Goal: Book appointment/travel/reservation

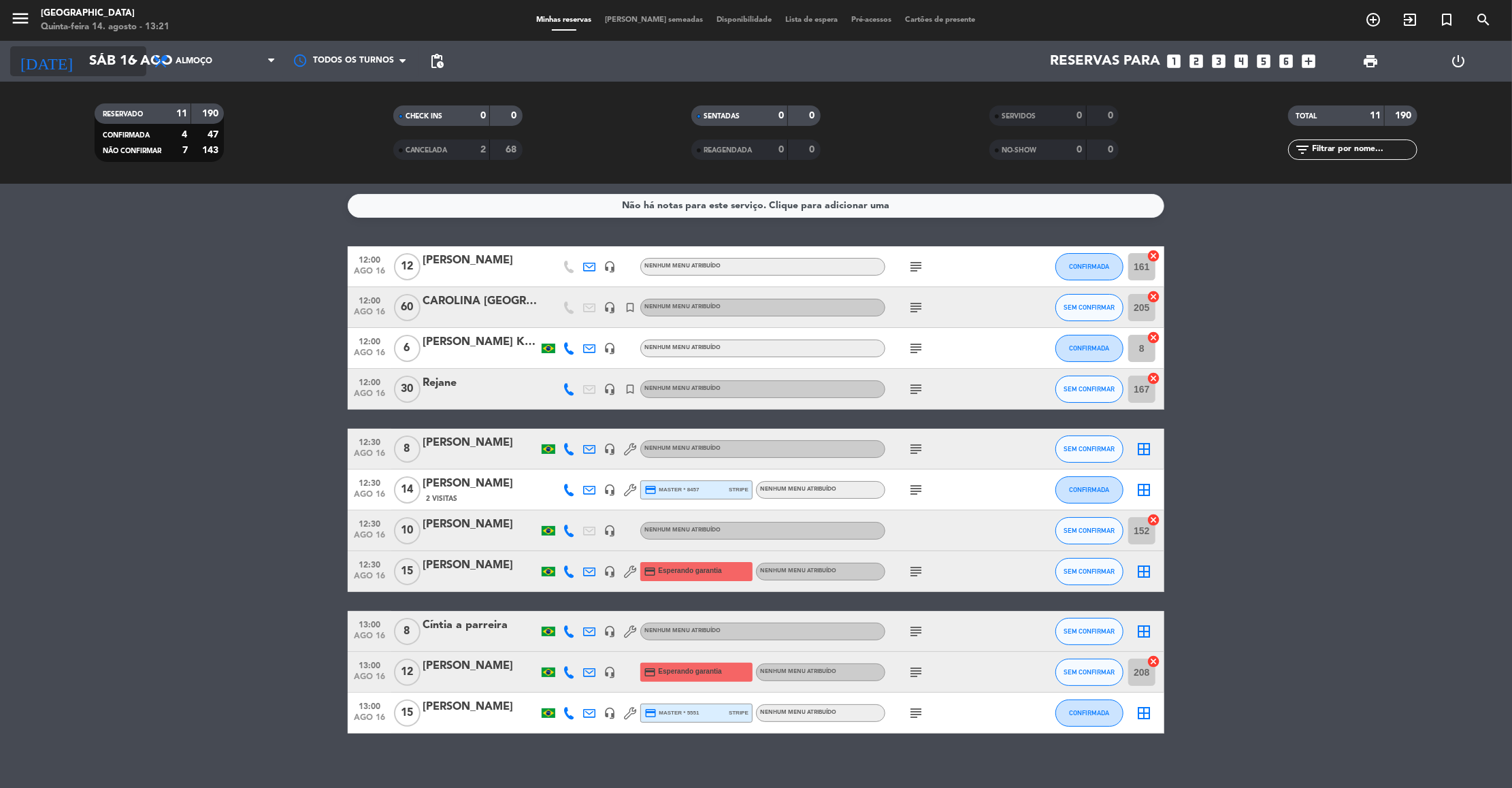
click at [126, 69] on input "Sáb 16 ago" at bounding box center [170, 62] width 177 height 30
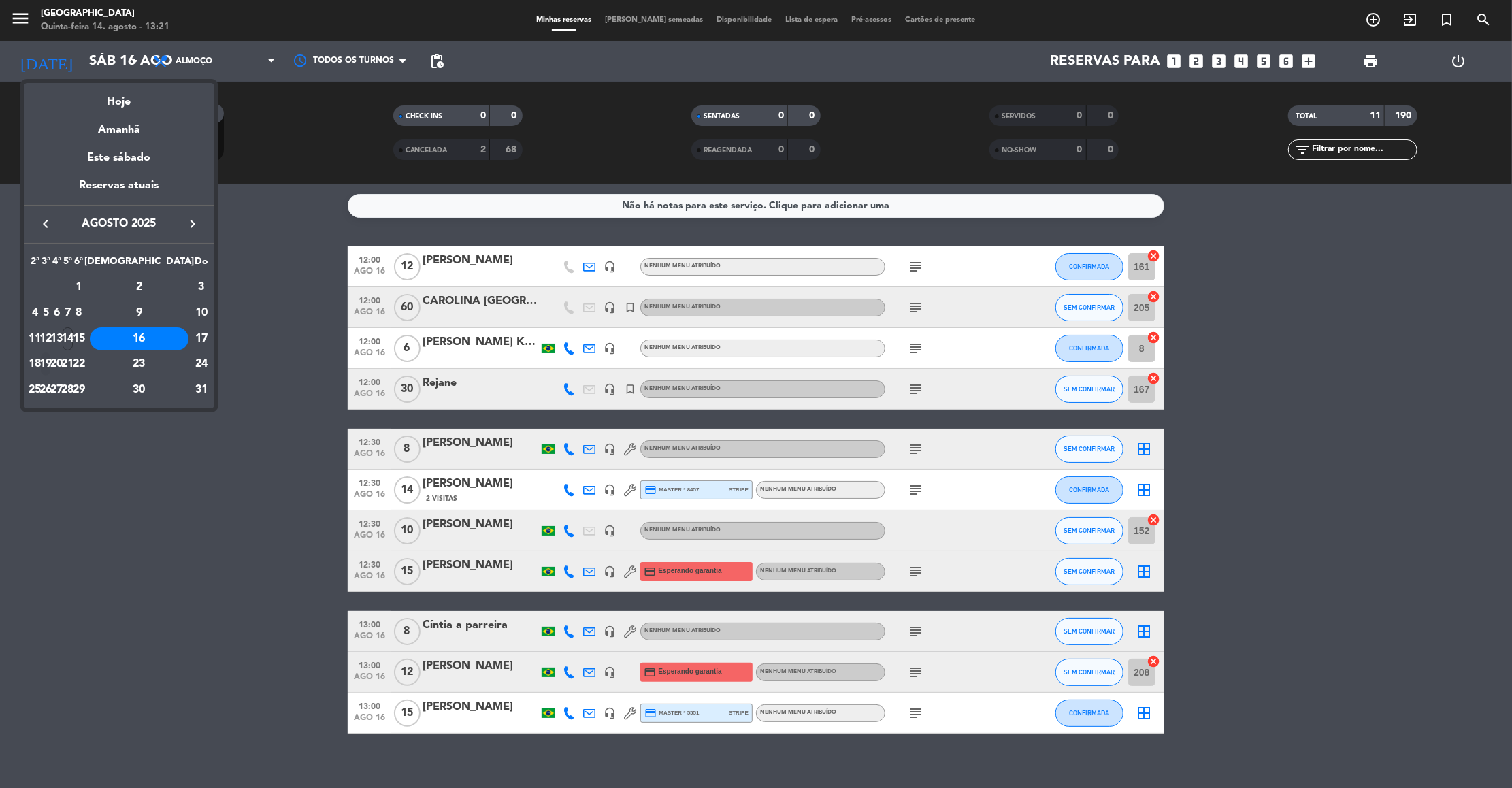
click at [51, 360] on div "19" at bounding box center [46, 364] width 10 height 23
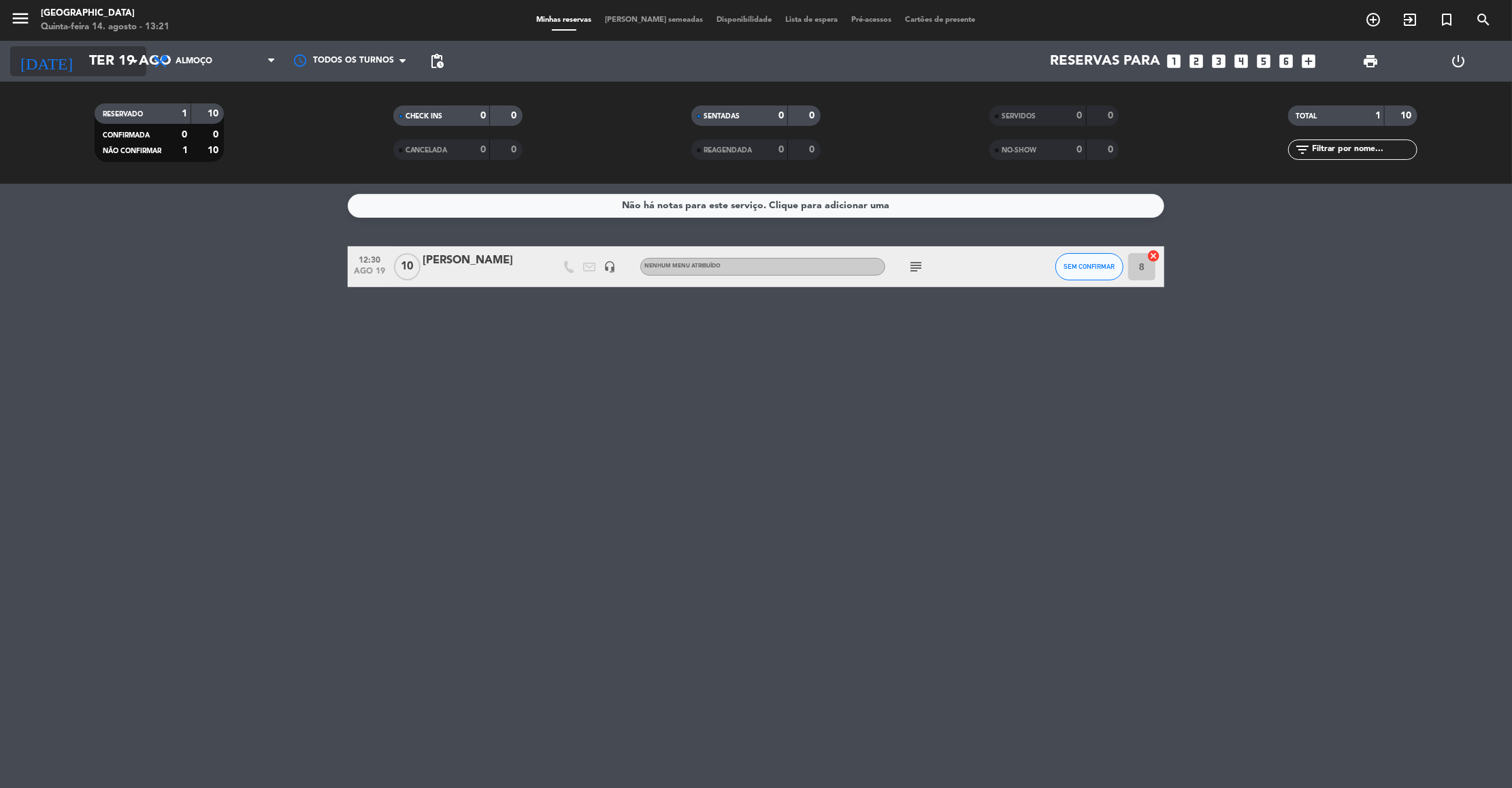
click at [109, 67] on input "Ter 19 ago" at bounding box center [170, 62] width 177 height 30
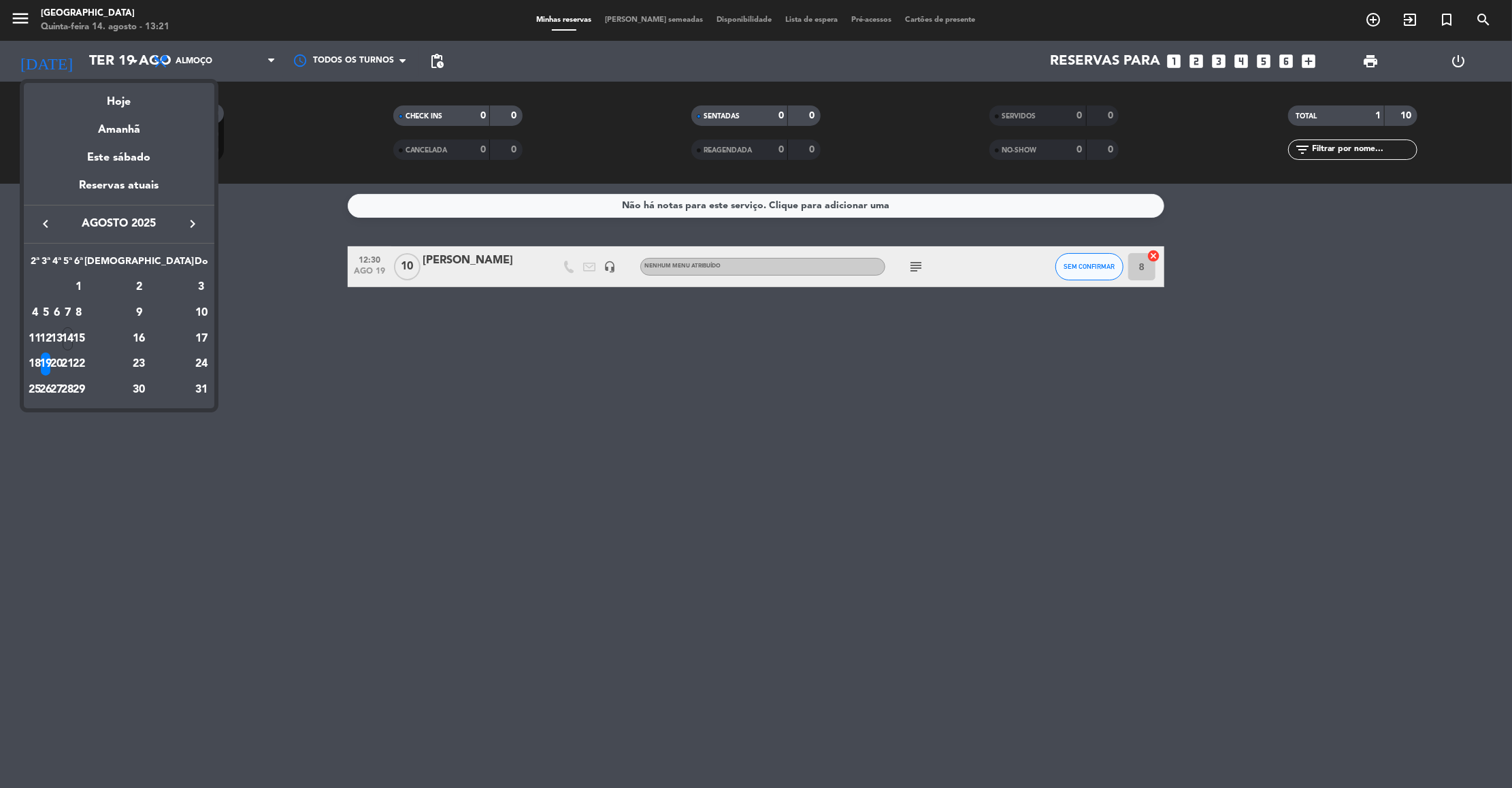
click at [258, 150] on div at bounding box center [756, 394] width 1512 height 788
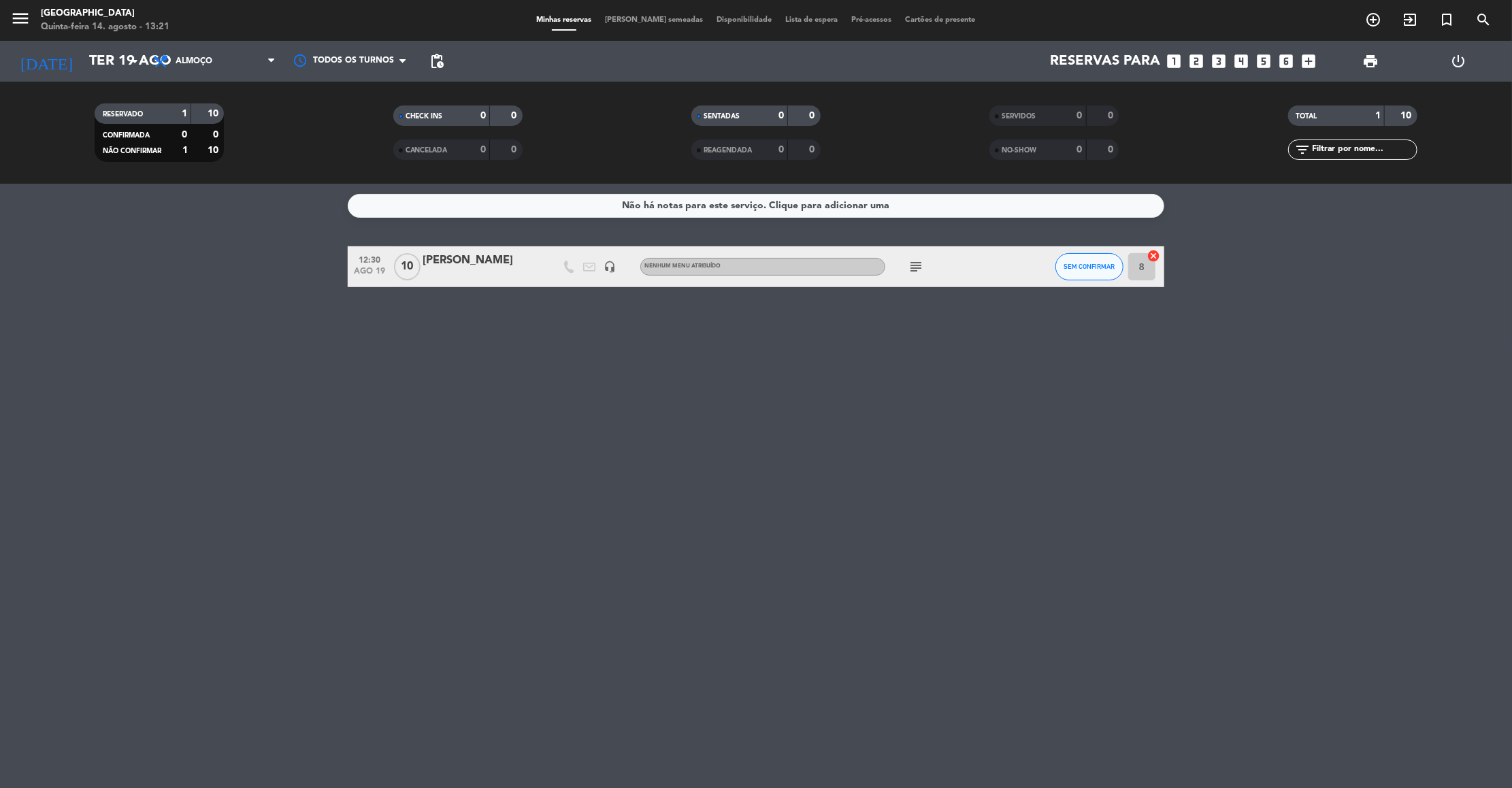
click at [258, 77] on div "Todos os serviços Almoço Jantar Almoço Todos os serviços Almoço Jantar" at bounding box center [214, 61] width 136 height 41
click at [260, 64] on span "Almoço" at bounding box center [214, 62] width 136 height 30
click at [222, 157] on div "menu [GEOGRAPHIC_DATA]-feira 14. agosto - 13:21 Minhas reservas Mesas semeadas …" at bounding box center [756, 92] width 1512 height 184
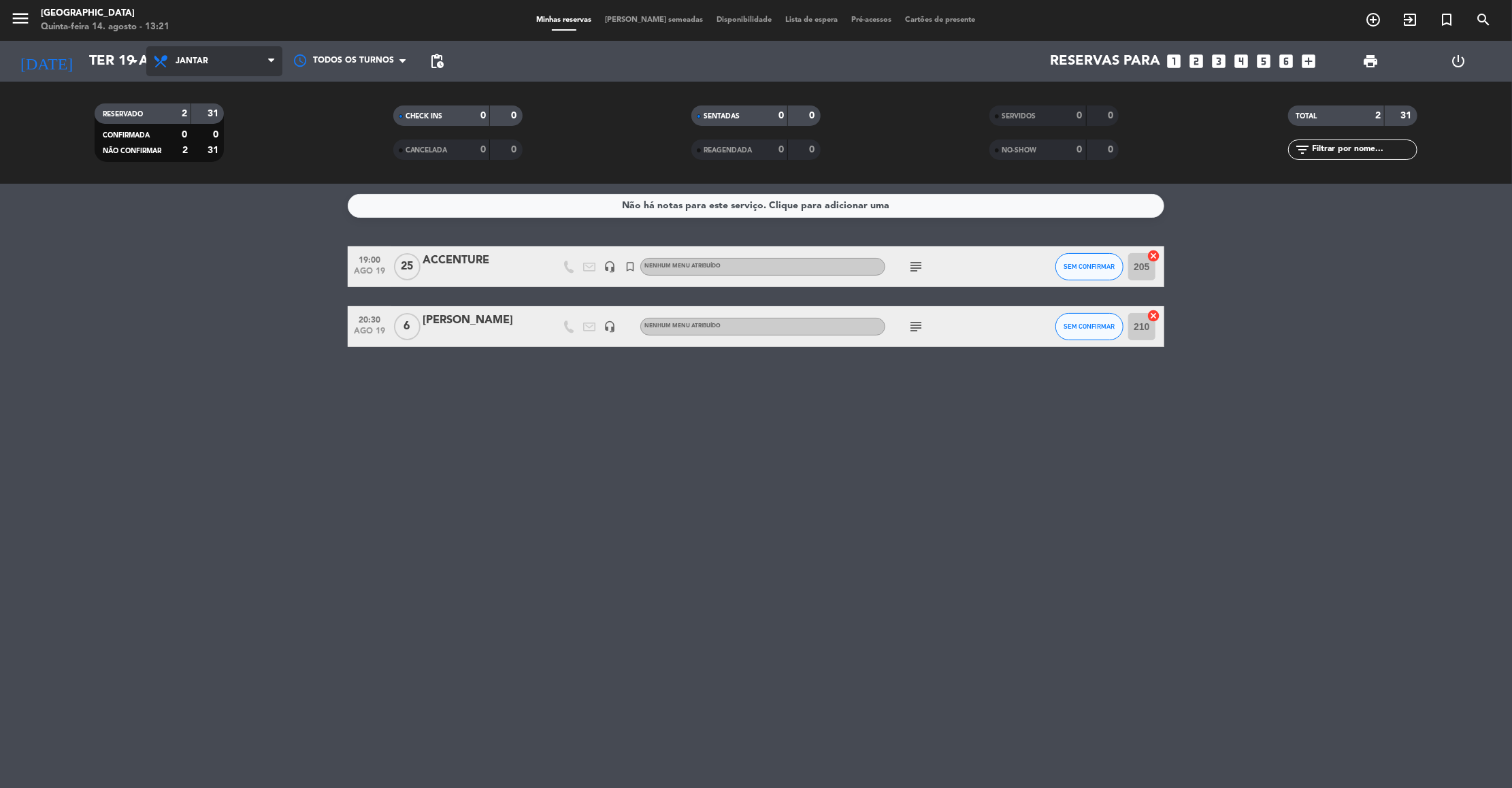
click at [268, 61] on icon at bounding box center [271, 61] width 6 height 11
click at [235, 112] on div "menu [GEOGRAPHIC_DATA] Quinta-feira 14. agosto - 13:21 Minhas reservas Mesas se…" at bounding box center [756, 92] width 1512 height 184
click at [94, 62] on input "Ter 19 ago" at bounding box center [170, 62] width 177 height 30
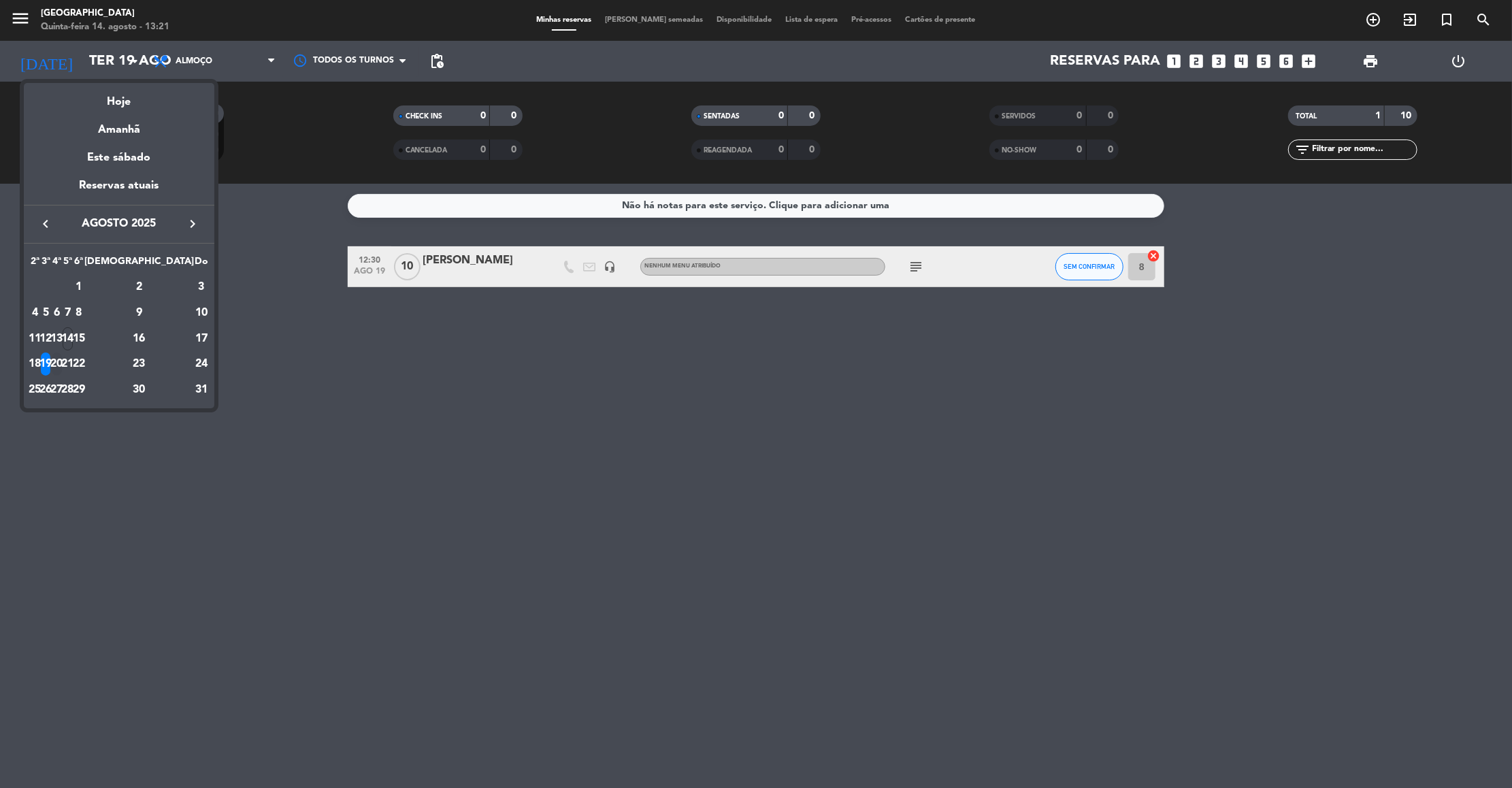
click at [62, 354] on div "20" at bounding box center [57, 364] width 10 height 23
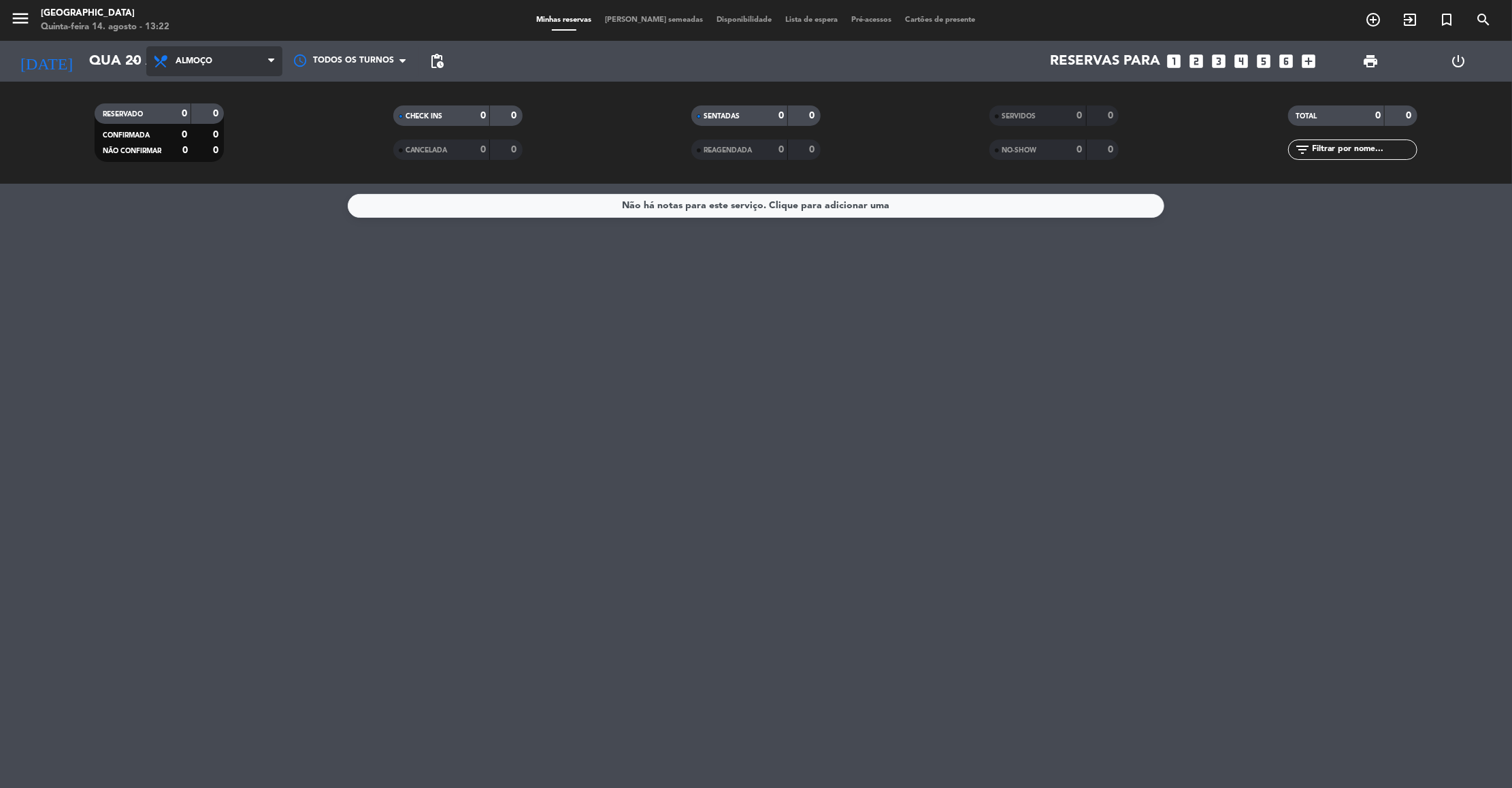
click at [257, 66] on span "Almoço" at bounding box center [214, 62] width 136 height 30
click at [225, 146] on div "menu [GEOGRAPHIC_DATA] Quinta-feira 14. agosto - 13:22 Minhas reservas Mesas se…" at bounding box center [756, 92] width 1512 height 184
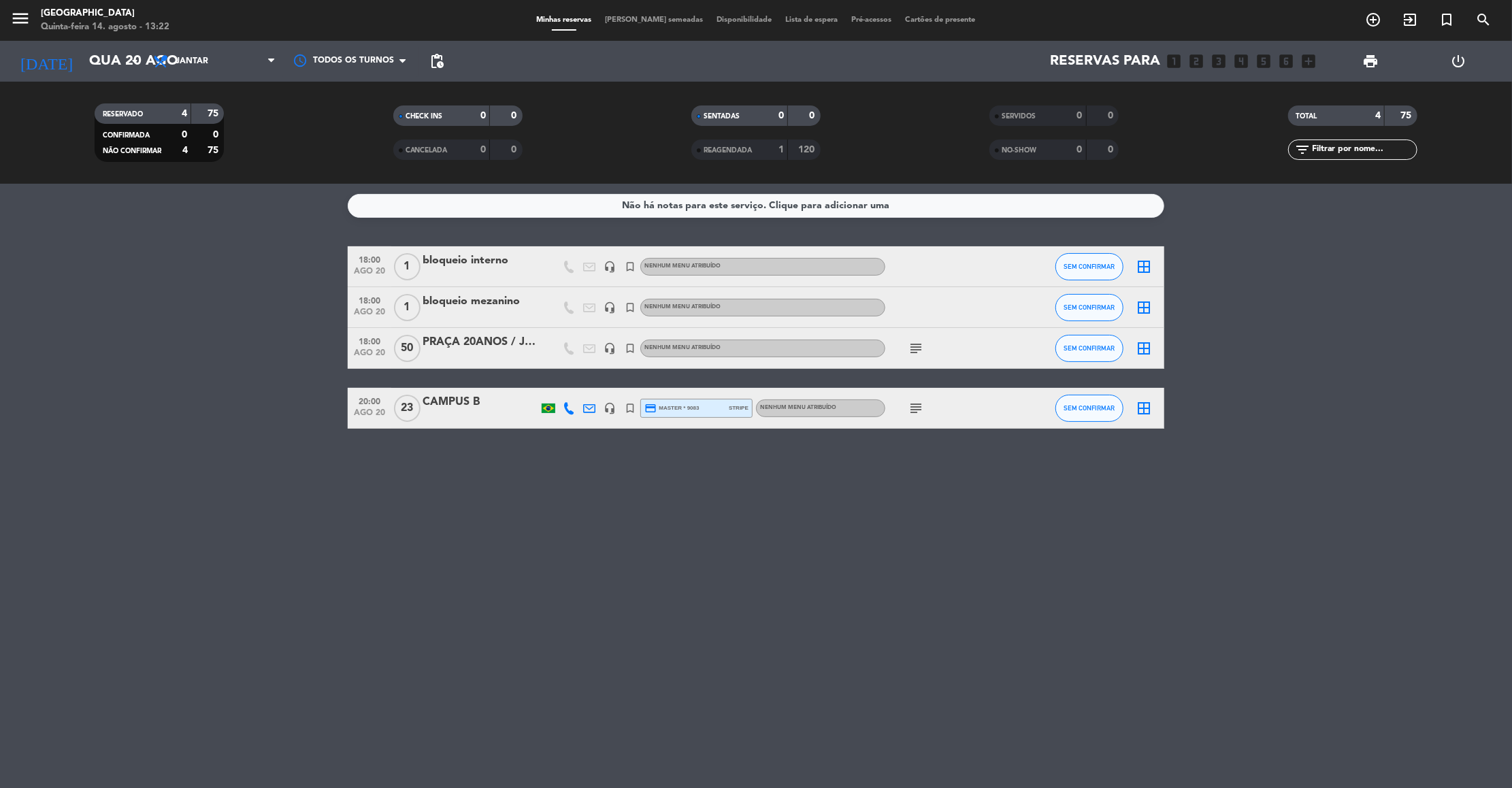
click at [921, 342] on icon "subject" at bounding box center [916, 348] width 16 height 16
click at [912, 405] on icon "subject" at bounding box center [916, 408] width 16 height 16
click at [176, 351] on bookings-row "18:00 [DATE] 1 bloqueio interno headset_mic turned_in_not Nenhum menu atribuído…" at bounding box center [756, 337] width 1512 height 183
click at [268, 299] on bookings-row "18:00 [DATE] 1 bloqueio interno headset_mic turned_in_not Nenhum menu atribuído…" at bounding box center [756, 337] width 1512 height 183
click at [292, 362] on bookings-row "18:00 [DATE] 1 bloqueio interno headset_mic turned_in_not Nenhum menu atribuído…" at bounding box center [756, 337] width 1512 height 183
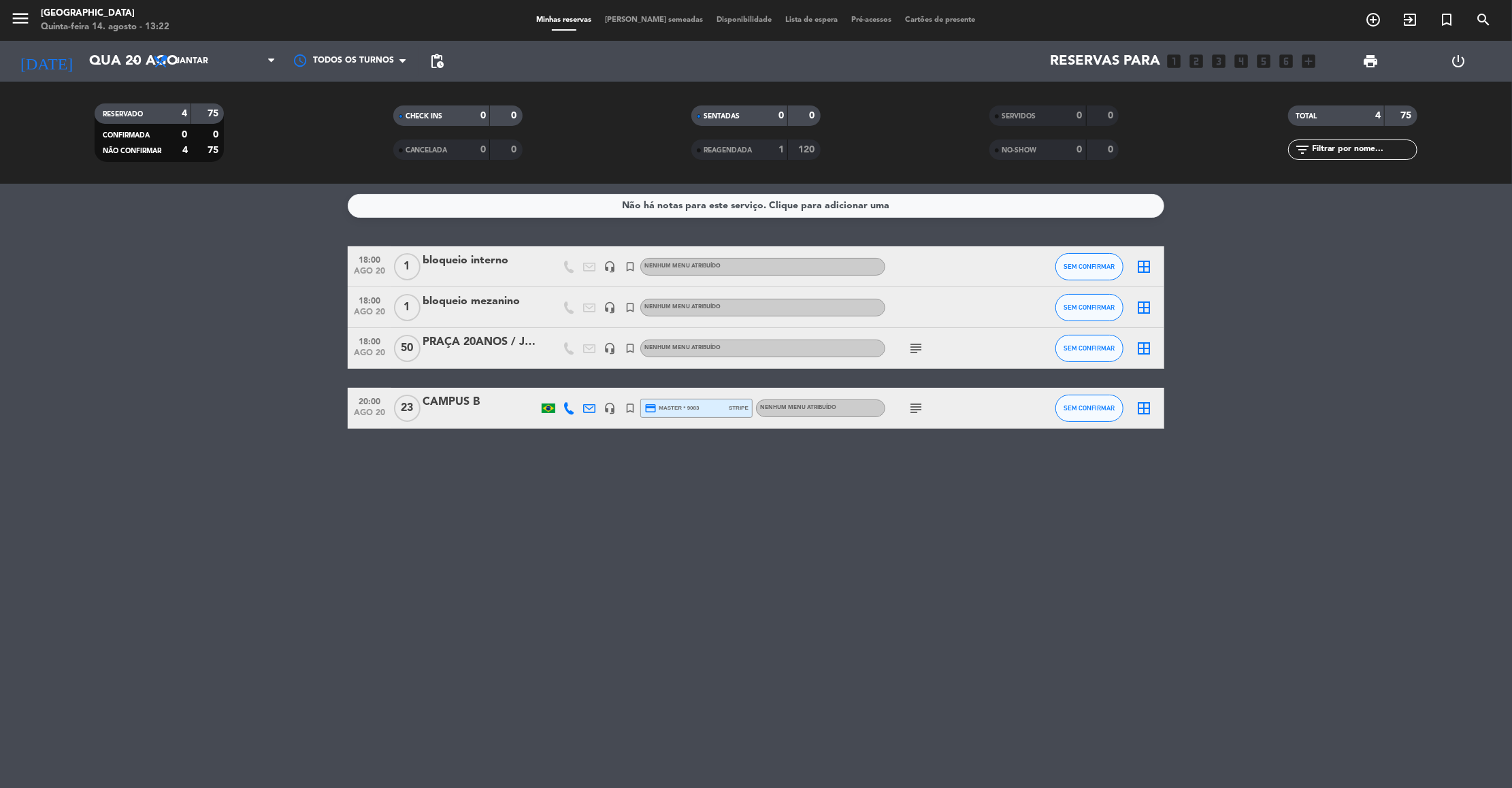
click at [122, 77] on div "[DATE] [DATE] arrow_drop_down" at bounding box center [78, 61] width 136 height 41
click at [122, 64] on input "Qua 20 ago" at bounding box center [170, 62] width 177 height 30
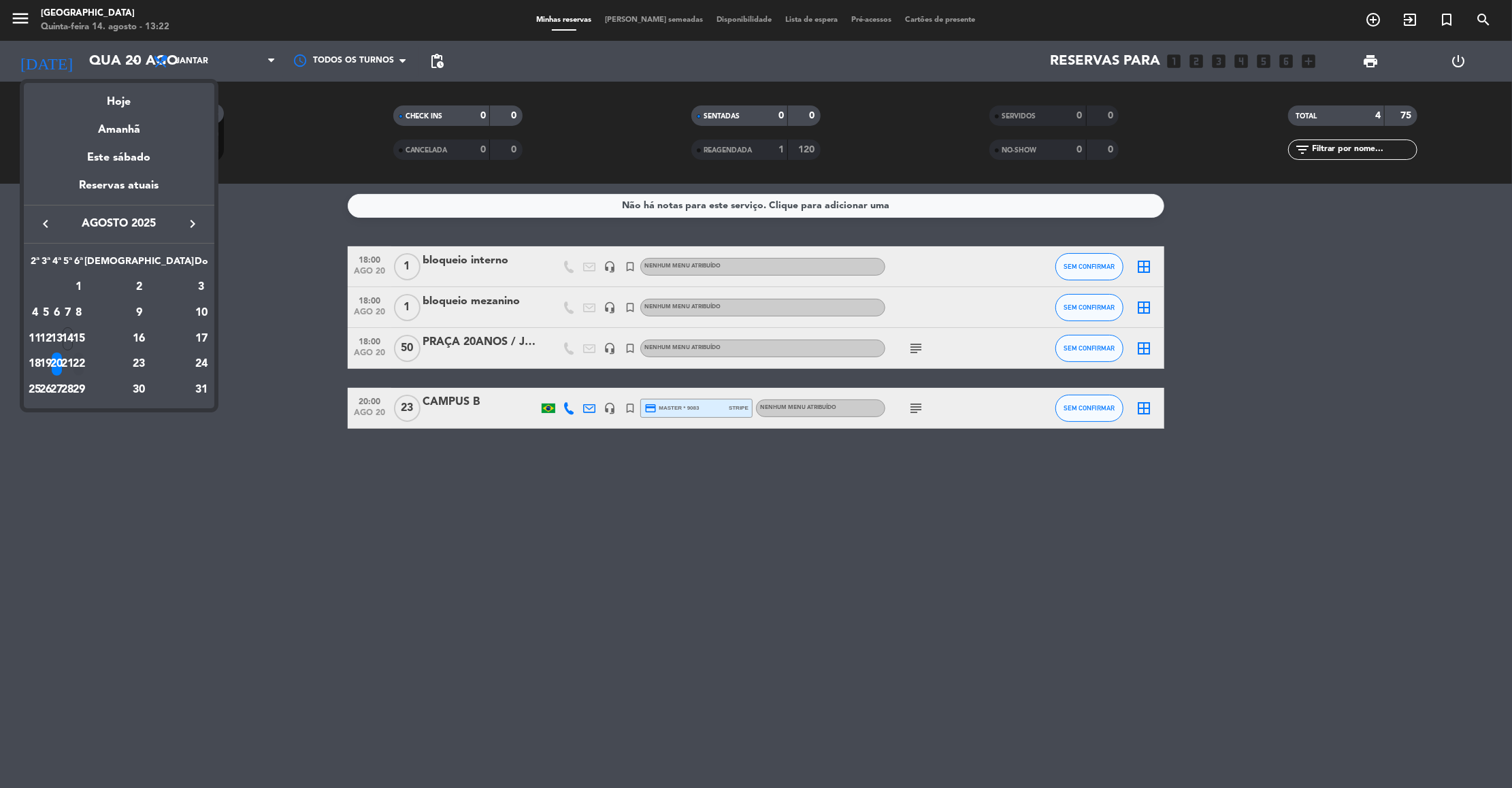
click at [84, 356] on div "22" at bounding box center [79, 364] width 10 height 23
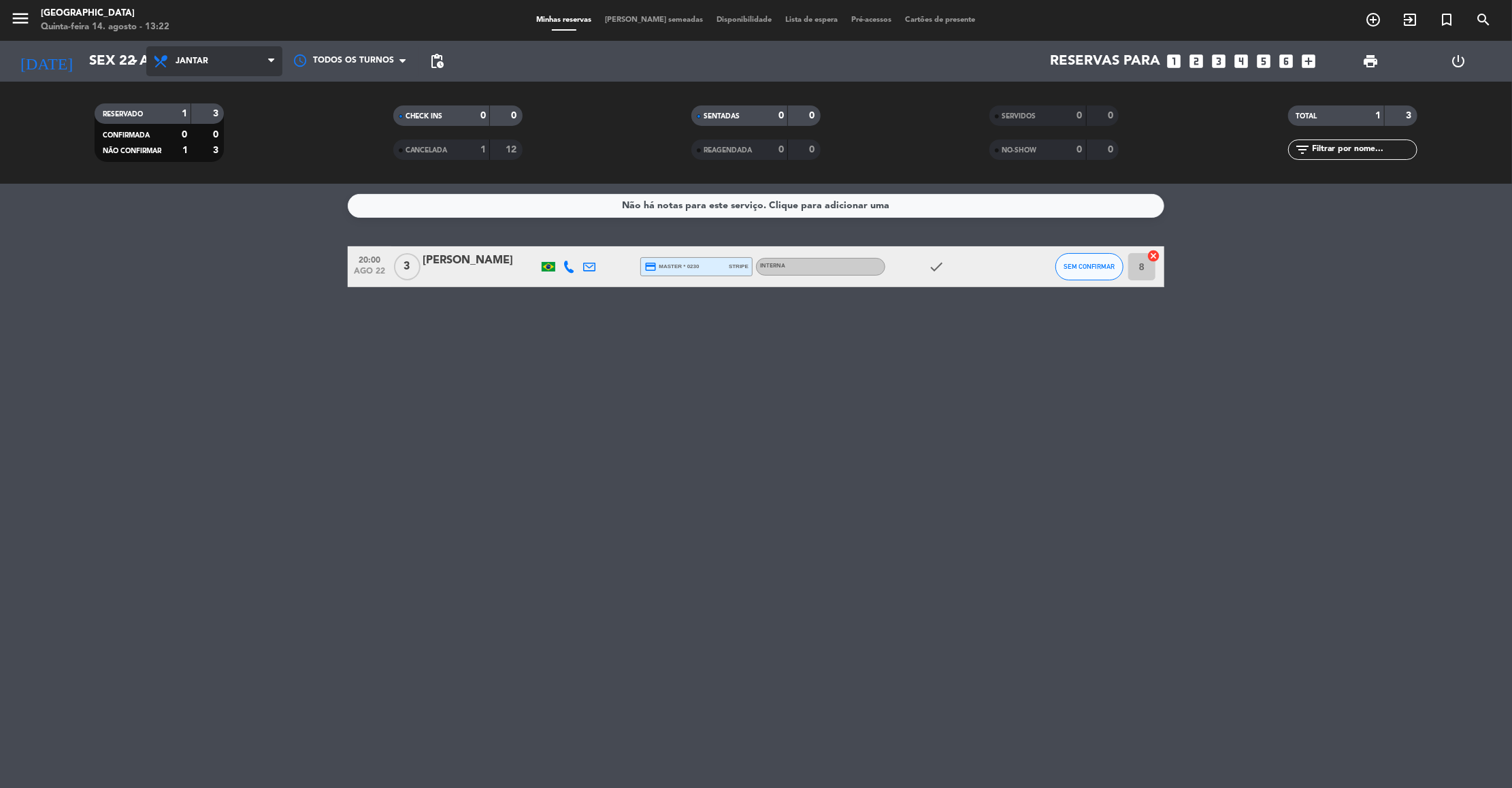
click at [257, 63] on span "Jantar" at bounding box center [214, 62] width 136 height 30
click at [204, 118] on div "menu [GEOGRAPHIC_DATA] Quinta-feira 14. agosto - 13:22 Minhas reservas Mesas se…" at bounding box center [756, 92] width 1512 height 184
click at [116, 62] on input "Sex 22 ago" at bounding box center [170, 62] width 177 height 30
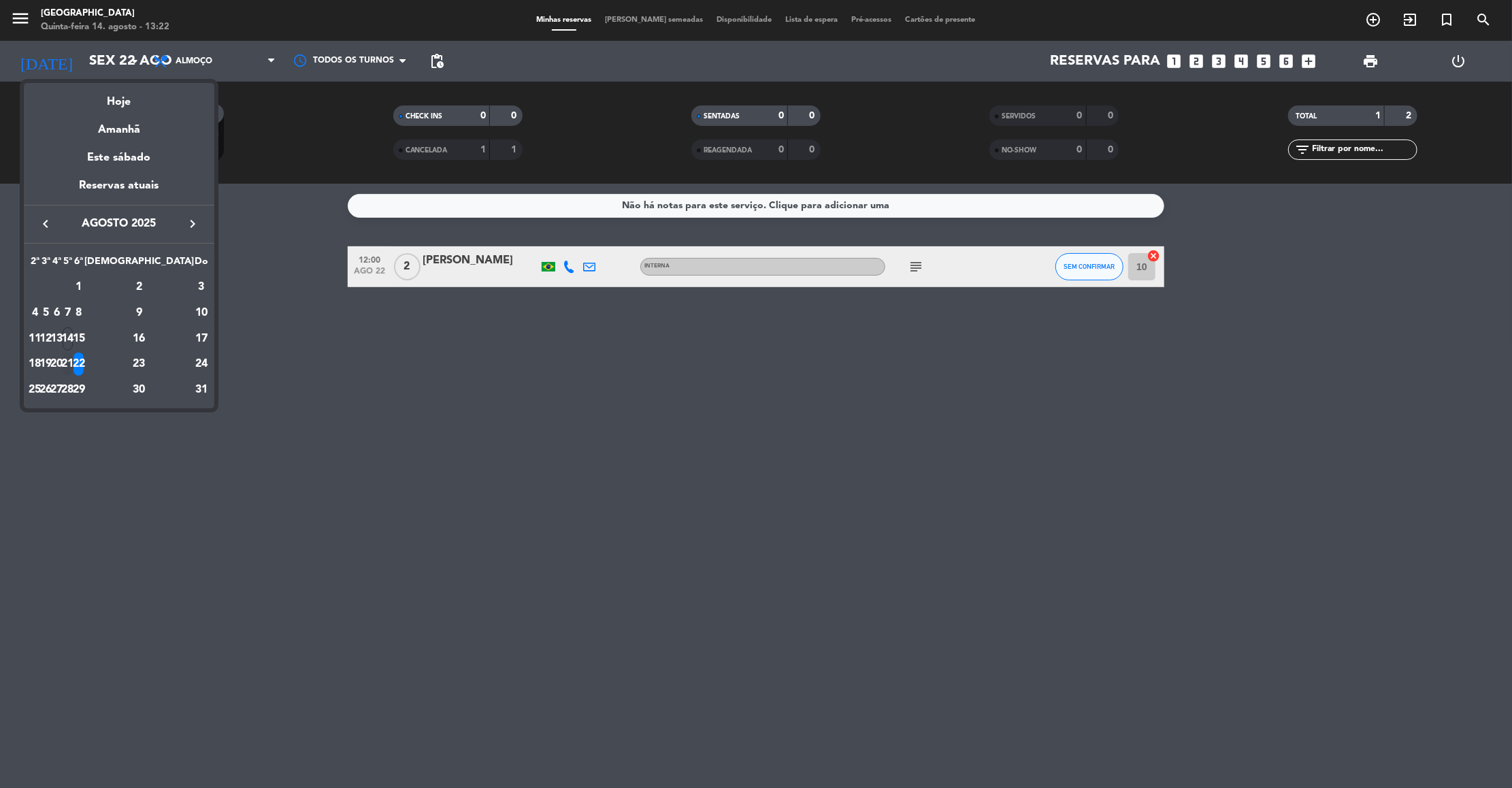
click at [73, 351] on td "21" at bounding box center [67, 364] width 11 height 26
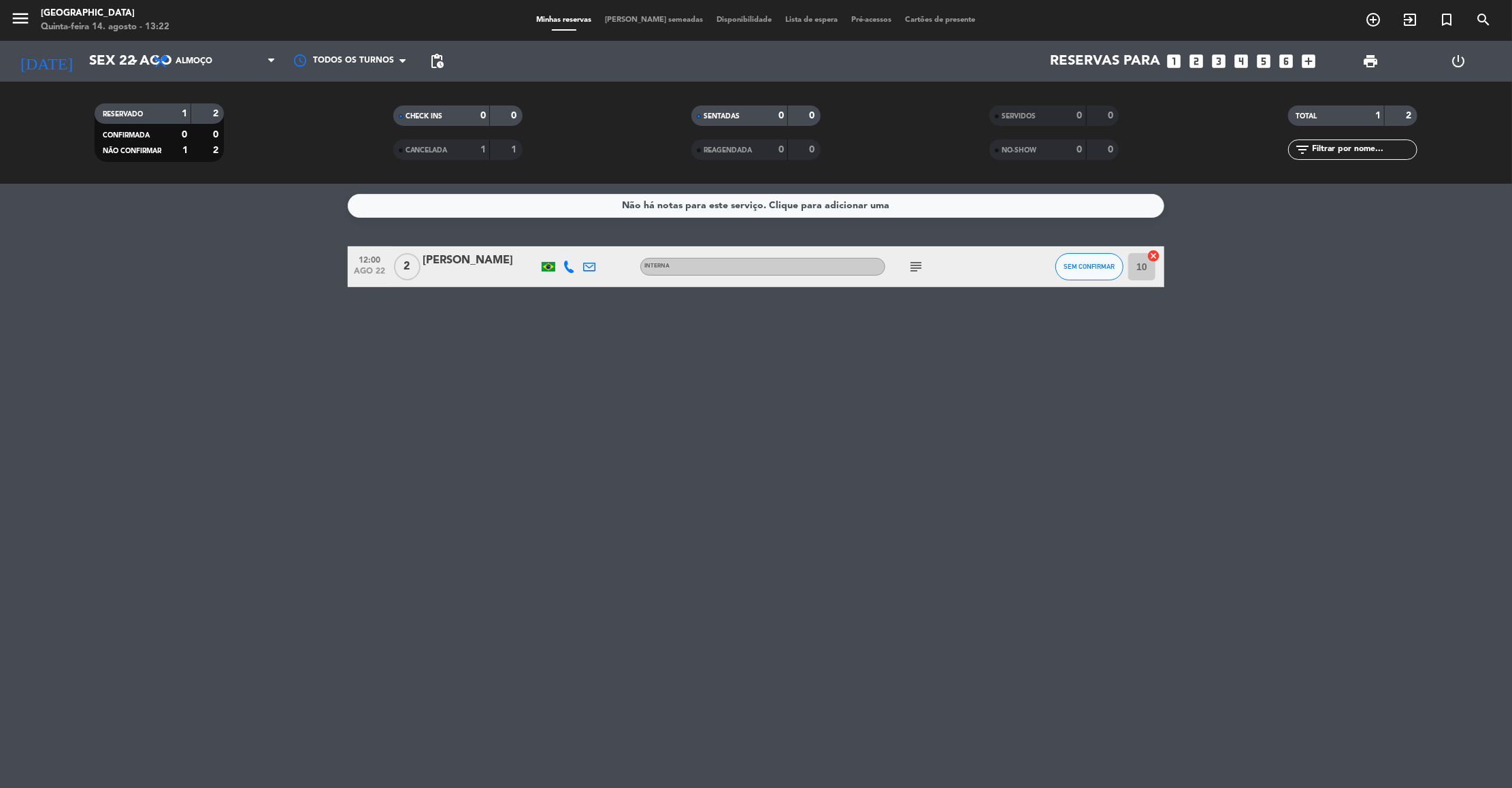
type input "Qui 21 ago"
